Goal: Complete application form

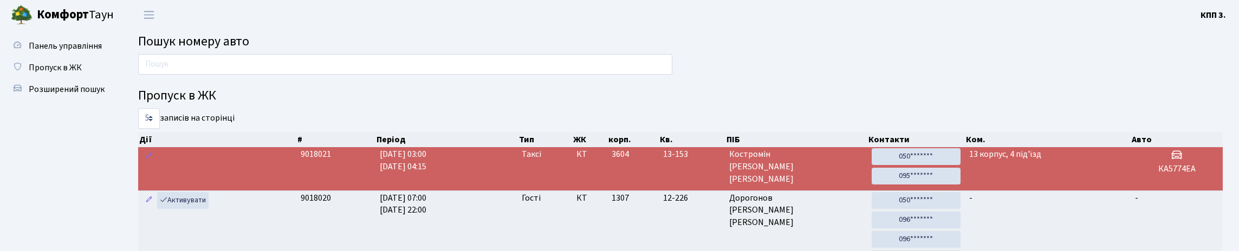
scroll to position [54, 0]
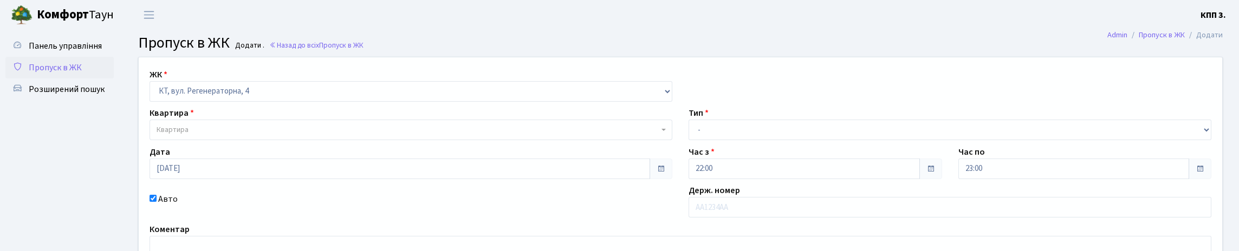
select select "271"
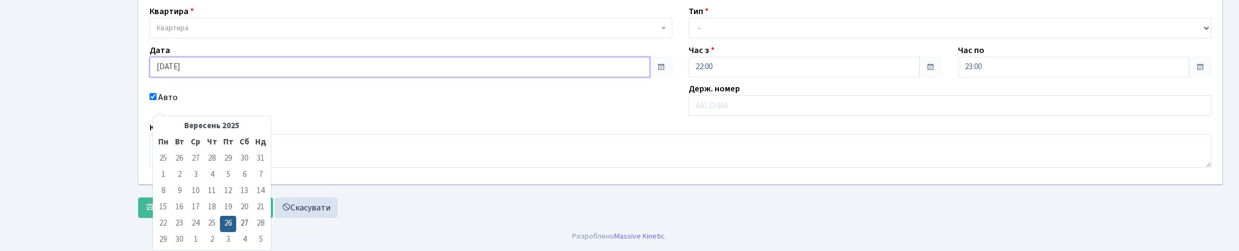
click at [243, 77] on input "[DATE]" at bounding box center [400, 67] width 501 height 21
click at [242, 221] on td "27" at bounding box center [244, 224] width 16 height 16
type input "[DATE]"
